Goal: Communication & Community: Answer question/provide support

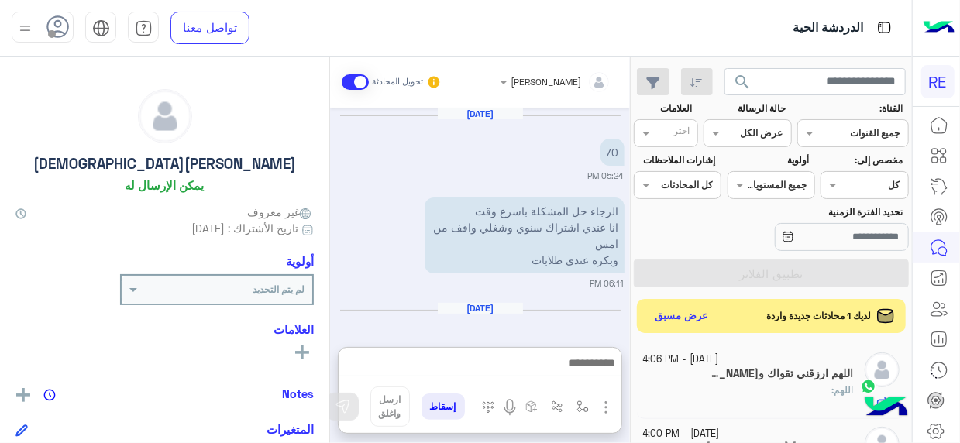
scroll to position [391, 0]
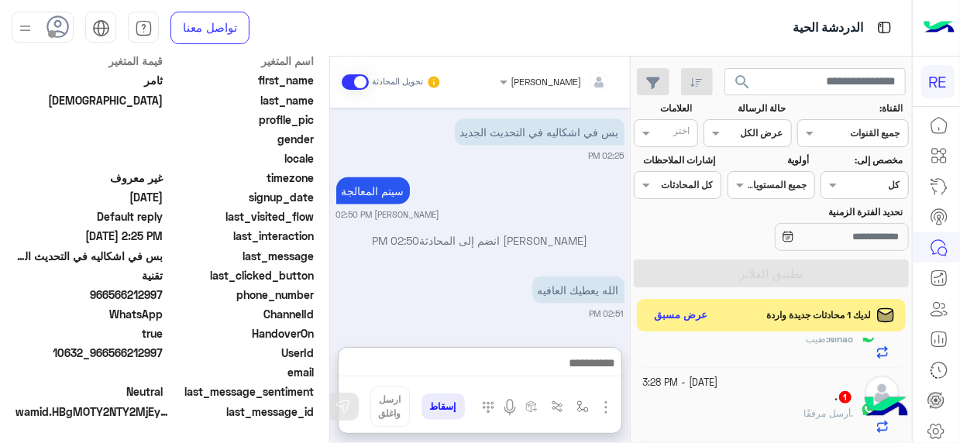
click at [679, 322] on button "عرض مسبق" at bounding box center [681, 315] width 65 height 21
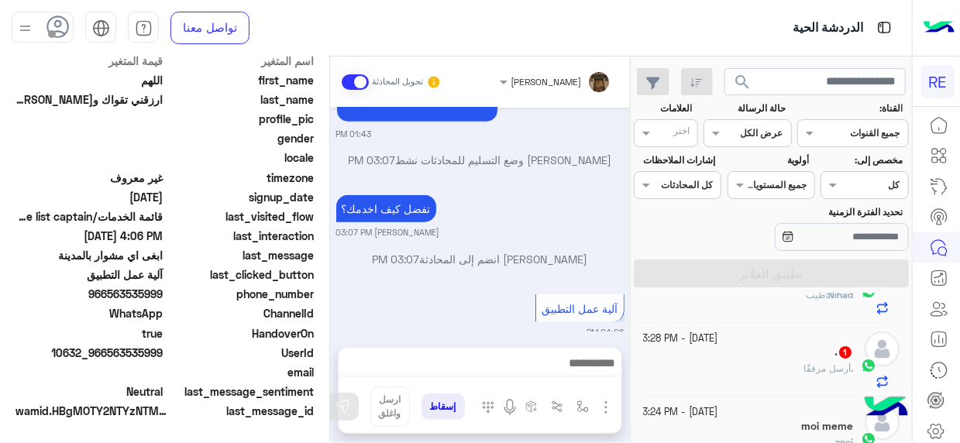
scroll to position [391, 0]
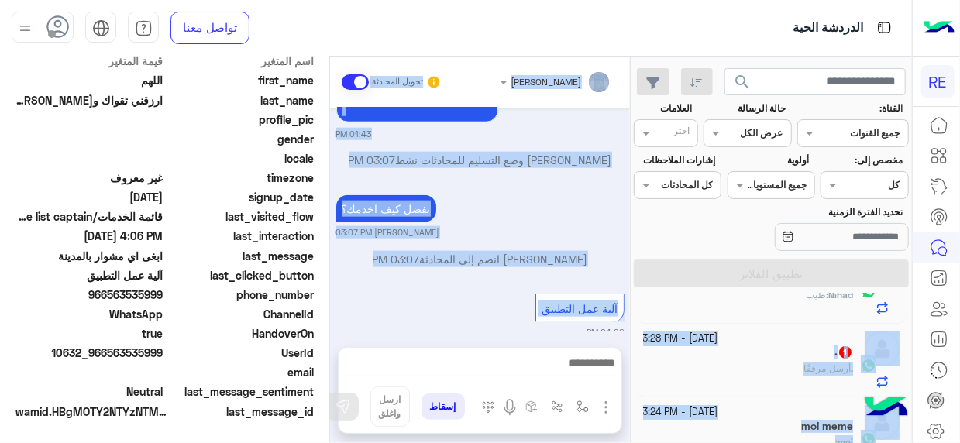
click at [633, 316] on mat-drawer-container "search القناة: القناه جميع القنوات حالة الرسالة القناه عرض الكل العلامات اختر م…" at bounding box center [456, 253] width 912 height 393
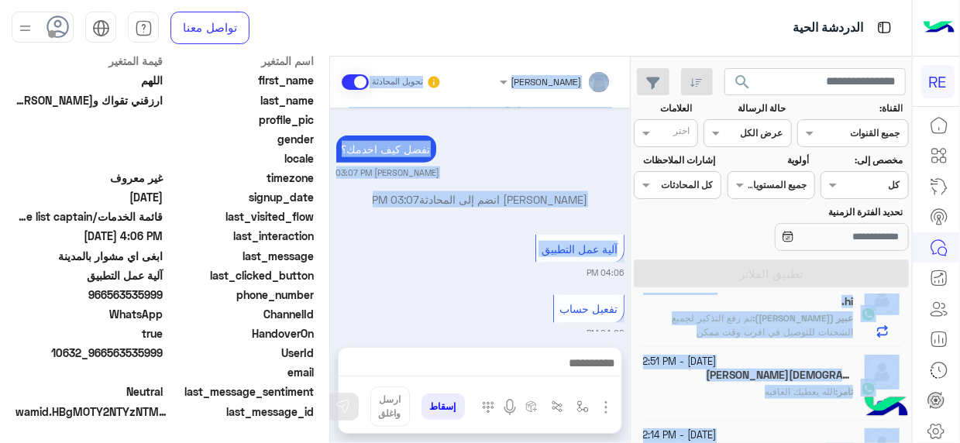
scroll to position [519, 0]
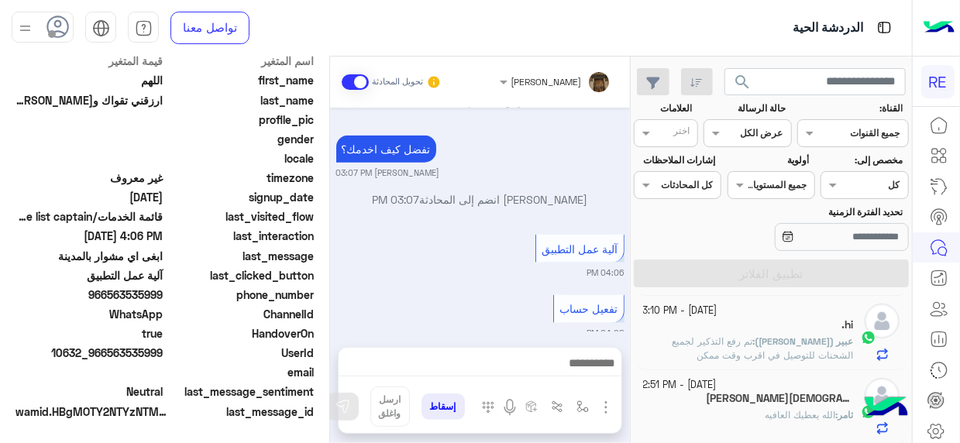
click at [520, 334] on div "[PERSON_NAME] تحويل المحادثة [DATE] اهلًا بك في تطبيق رحلة 👋 Welcome to Rehla 👋…" at bounding box center [480, 253] width 300 height 393
click at [632, 357] on div "[DATE] - 4:06 PM اللهم ارزقني تقواك و[PERSON_NAME] : [DATE] - 4:00 PM [PERSON_N…" at bounding box center [771, 372] width 281 height 156
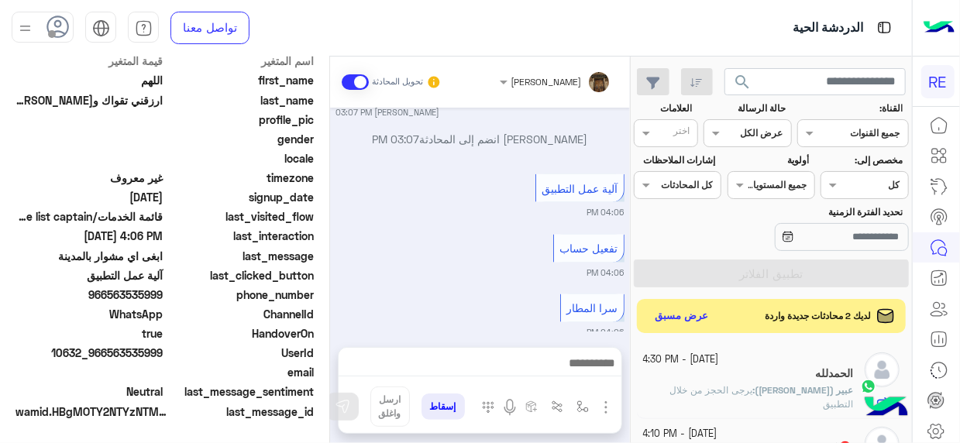
scroll to position [1001, 0]
